Goal: Transaction & Acquisition: Purchase product/service

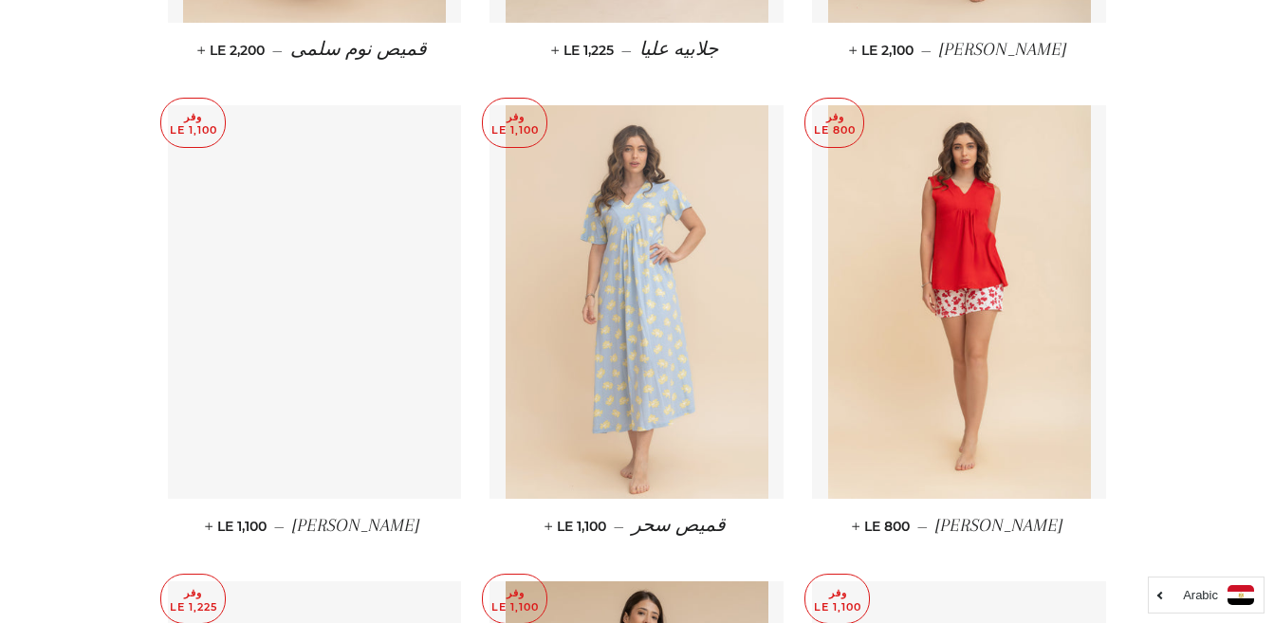
scroll to position [3604, 0]
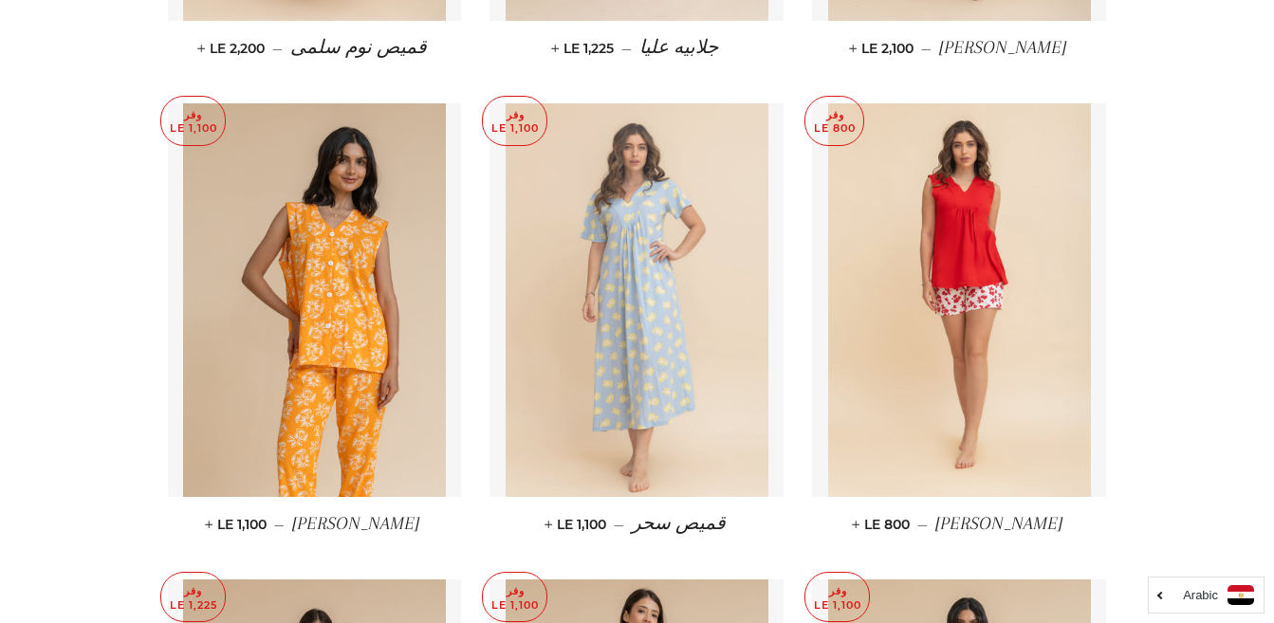
click at [719, 376] on img at bounding box center [636, 300] width 263 height 394
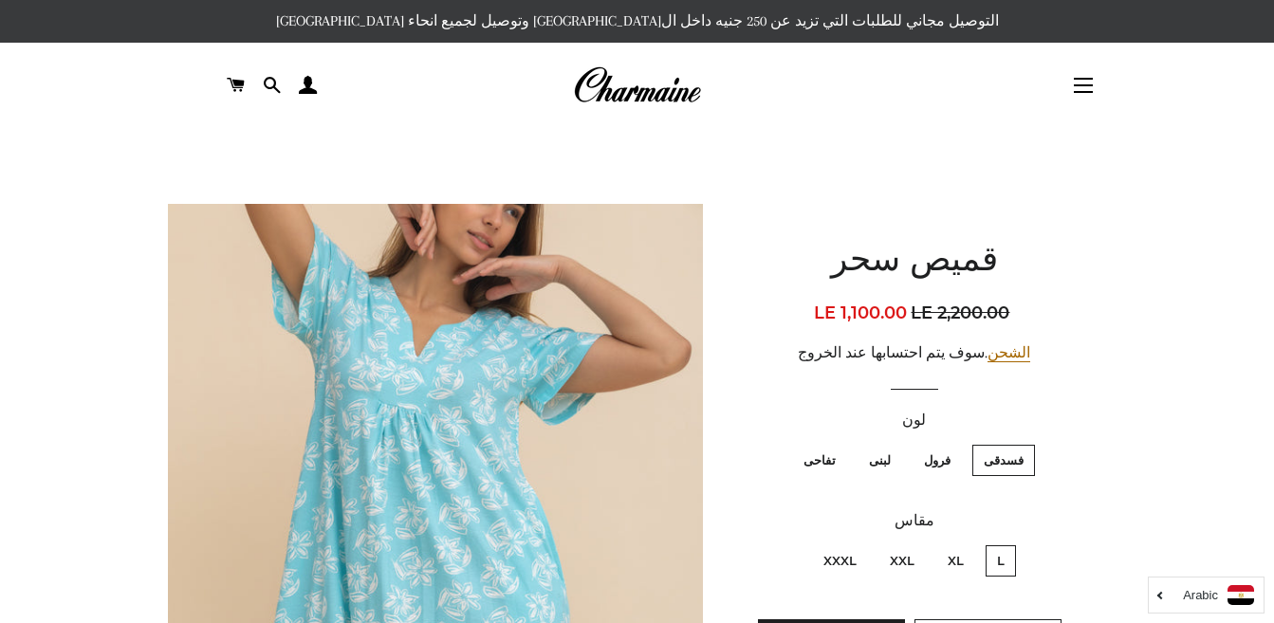
click at [837, 456] on label "تفاحى" at bounding box center [819, 460] width 55 height 31
click at [840, 443] on input "تفاحى" at bounding box center [840, 442] width 1 height 1
radio input "true"
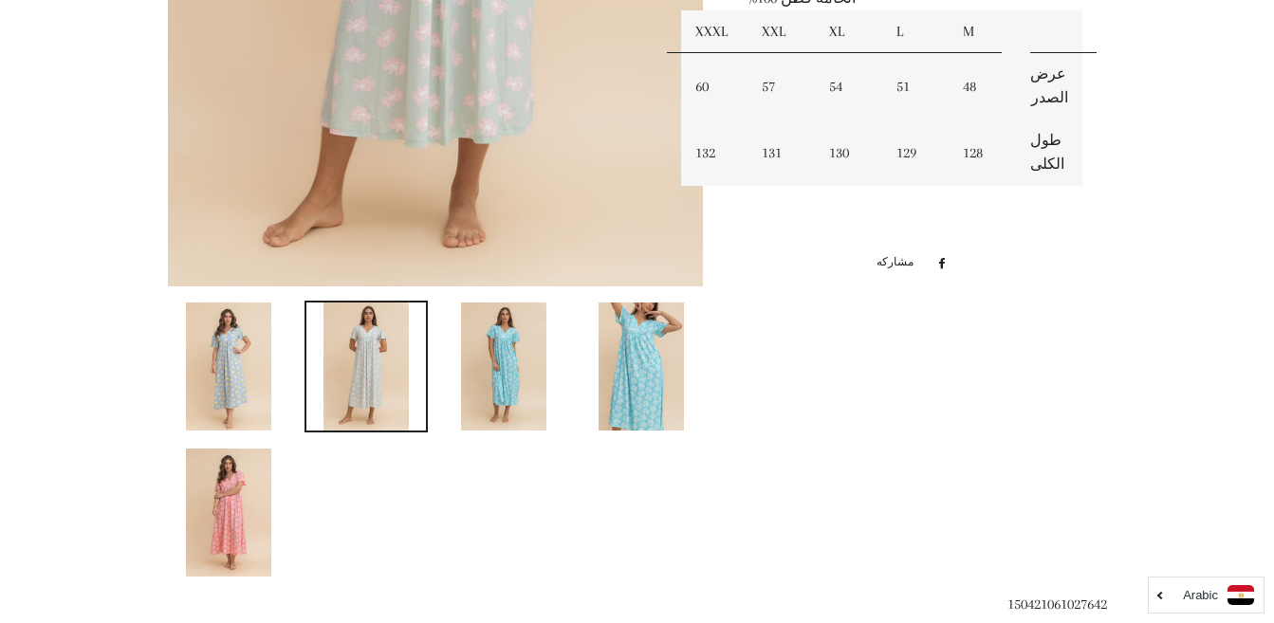
scroll to position [948, 0]
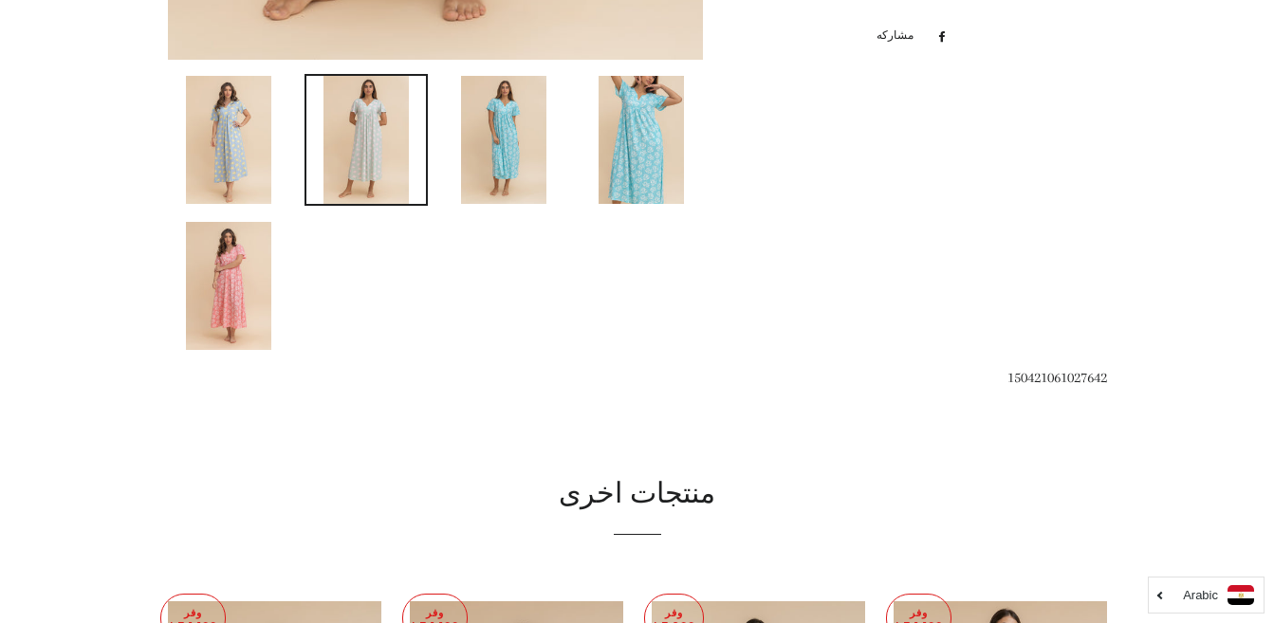
click at [1073, 382] on span "150421061027642" at bounding box center [1057, 377] width 100 height 17
